Goal: Go to known website

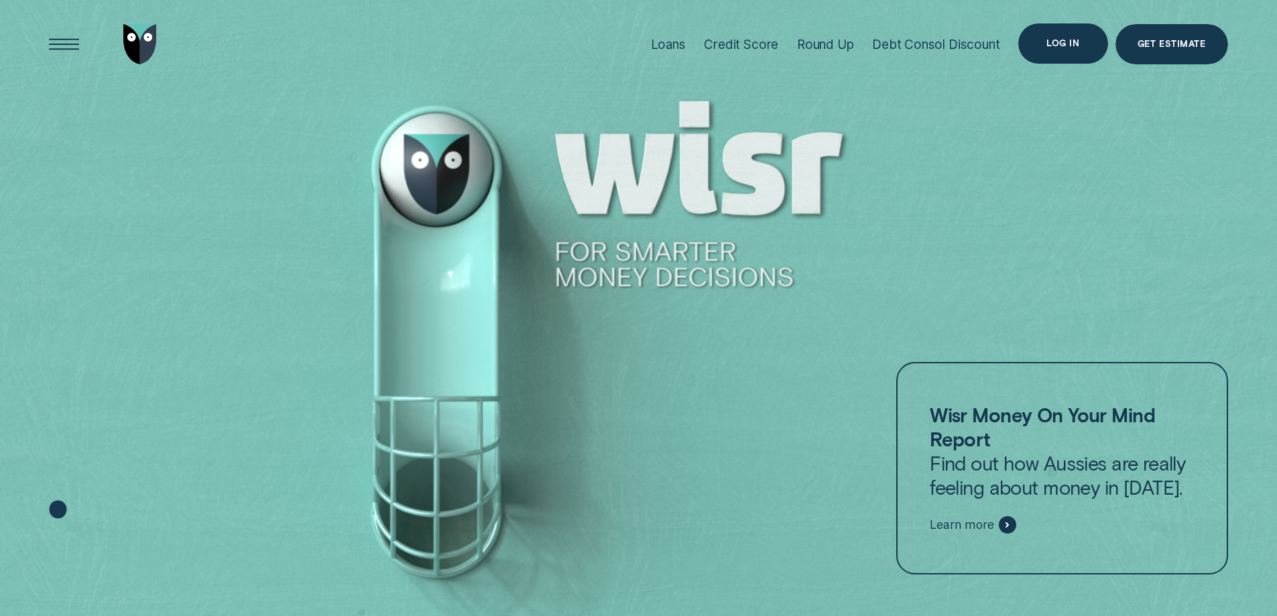
click at [1067, 44] on div "Log in" at bounding box center [1062, 44] width 33 height 8
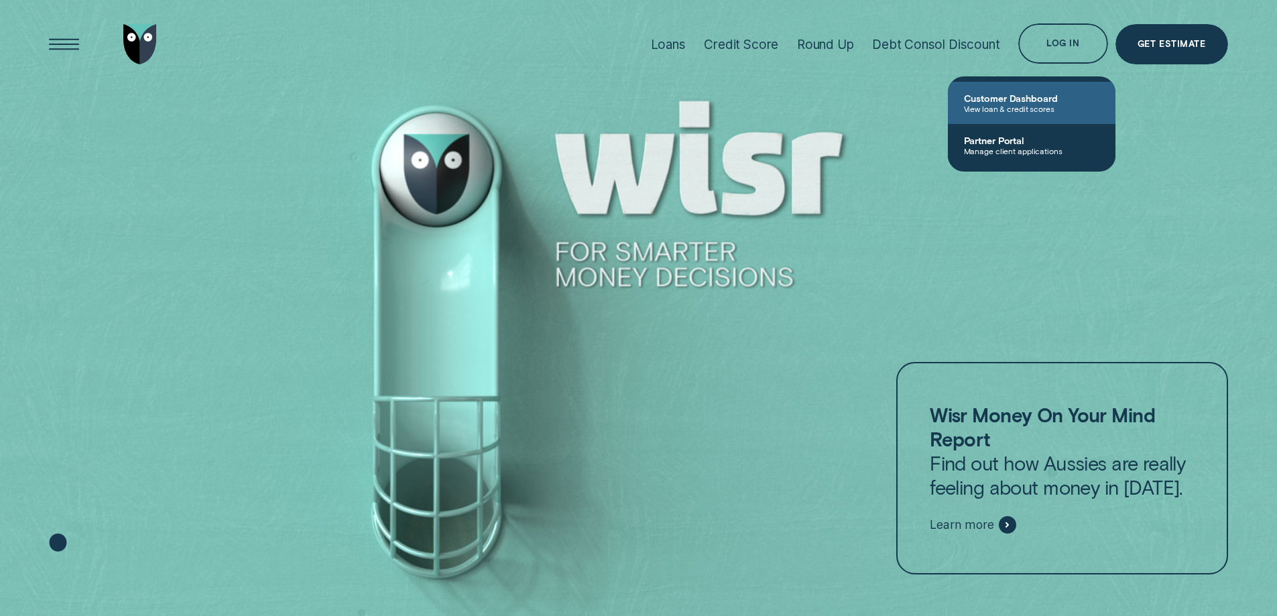
click at [1034, 114] on link "Customer Dashboard View loan & credit scores" at bounding box center [1032, 103] width 168 height 42
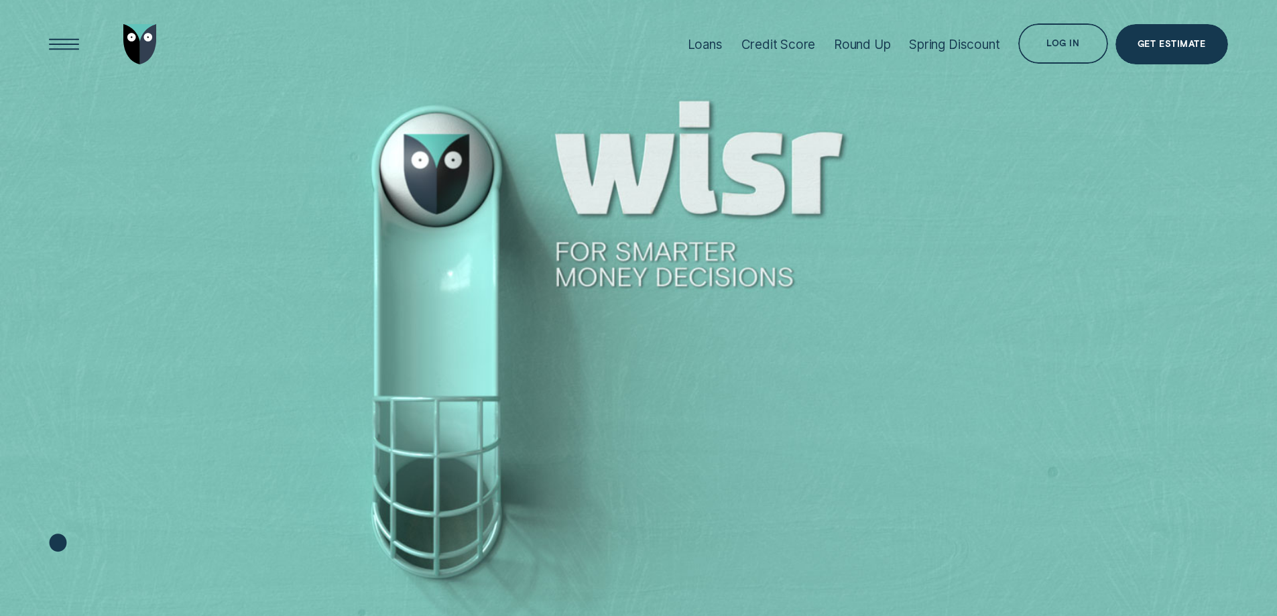
click at [1054, 32] on div "Log in" at bounding box center [1062, 43] width 89 height 40
click at [1069, 44] on div "Log in" at bounding box center [1062, 46] width 33 height 8
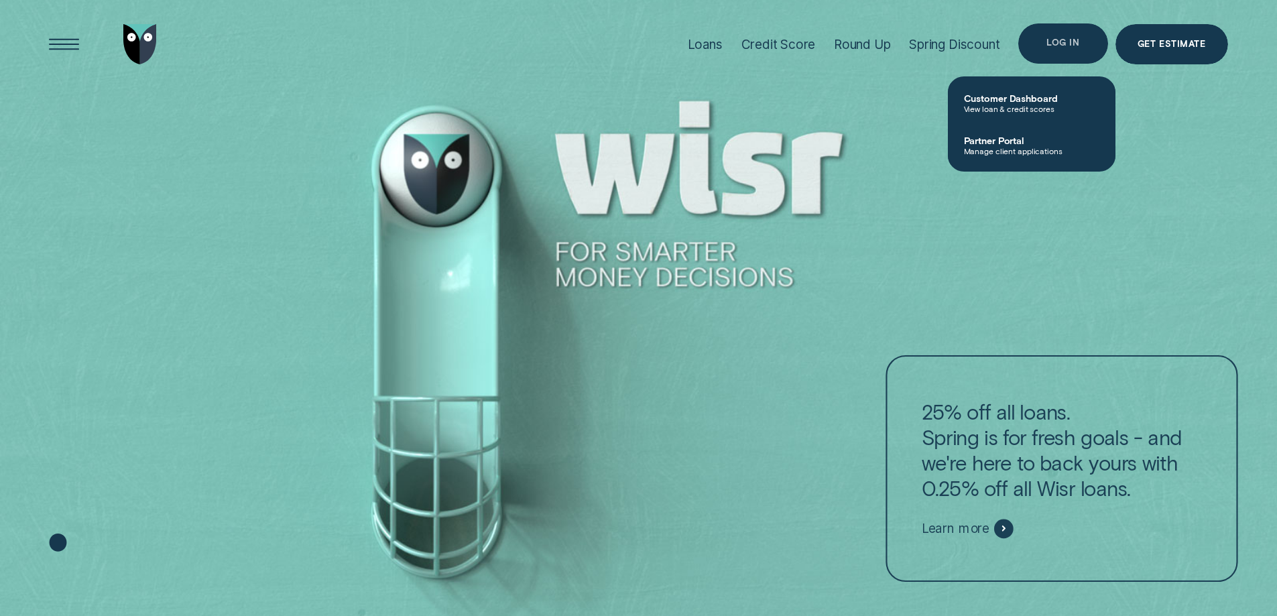
click at [1065, 39] on div "Log in" at bounding box center [1062, 43] width 33 height 8
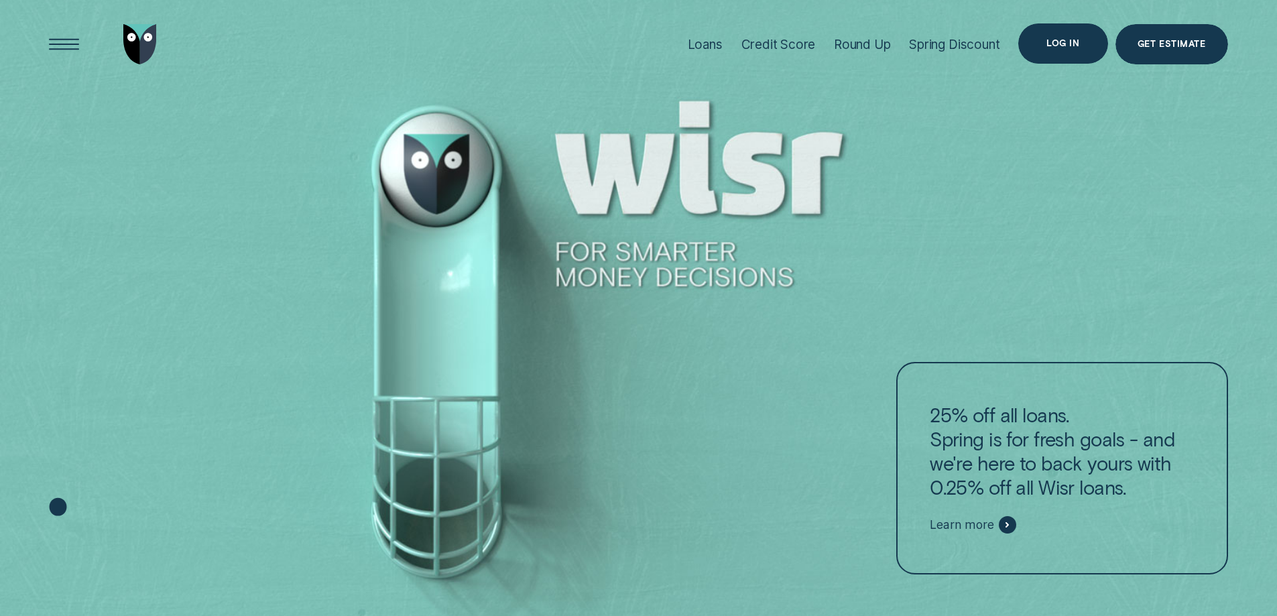
click at [1056, 49] on div "Log in" at bounding box center [1062, 43] width 89 height 40
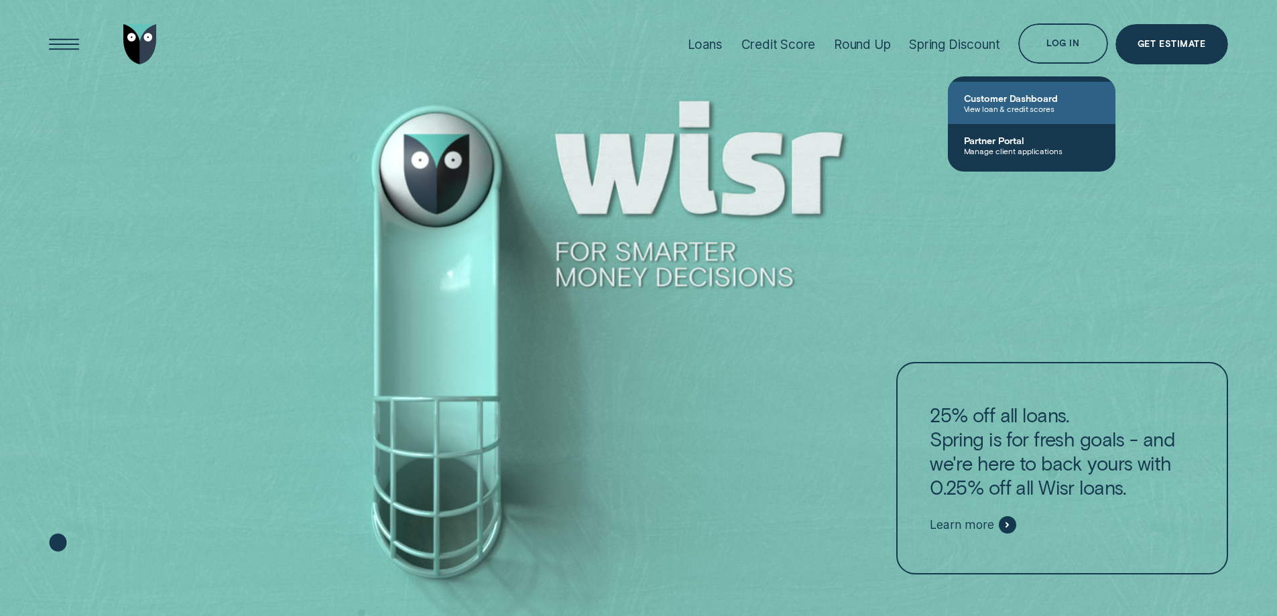
click at [1034, 107] on span "View loan & credit scores" at bounding box center [1031, 108] width 135 height 9
